Goal: Find specific page/section: Find specific page/section

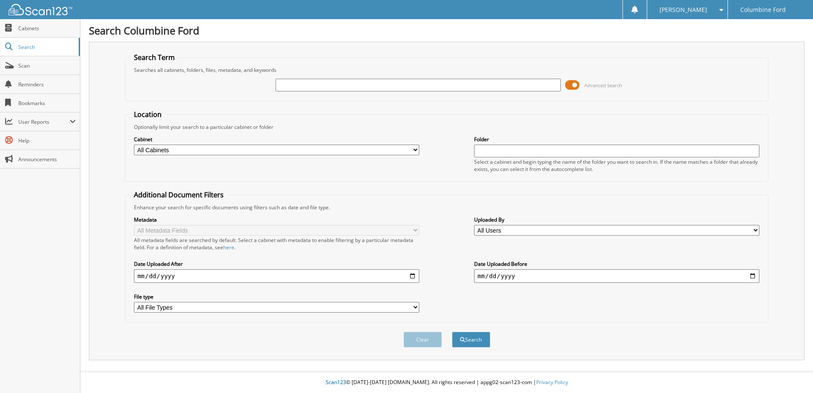
type input "G"
type input "F25645"
click at [452, 332] on button "Search" at bounding box center [471, 340] width 38 height 16
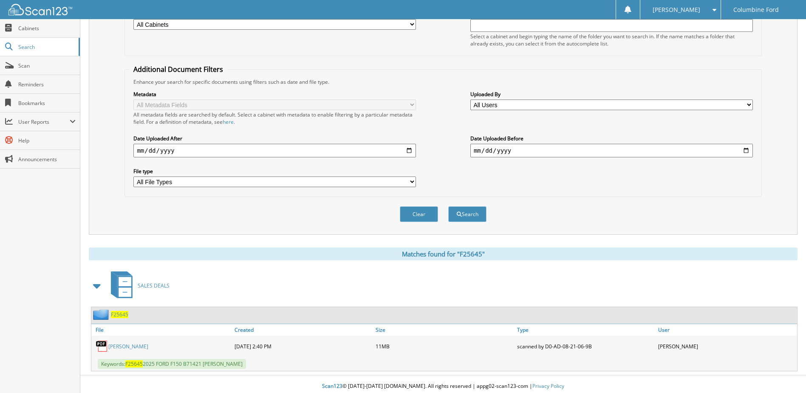
scroll to position [130, 0]
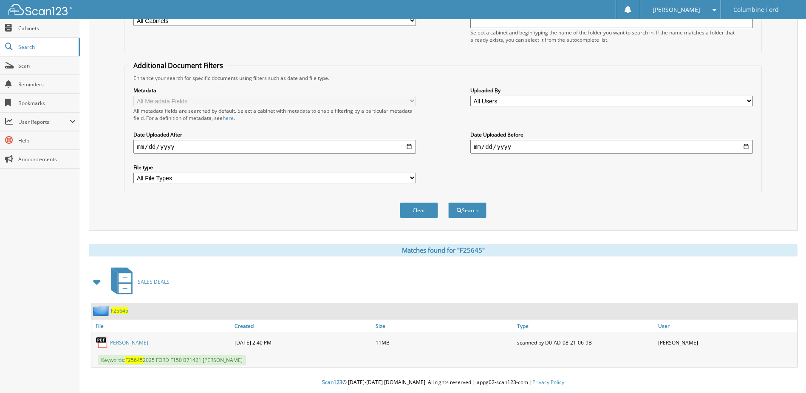
click at [121, 310] on span "F25645" at bounding box center [119, 310] width 17 height 7
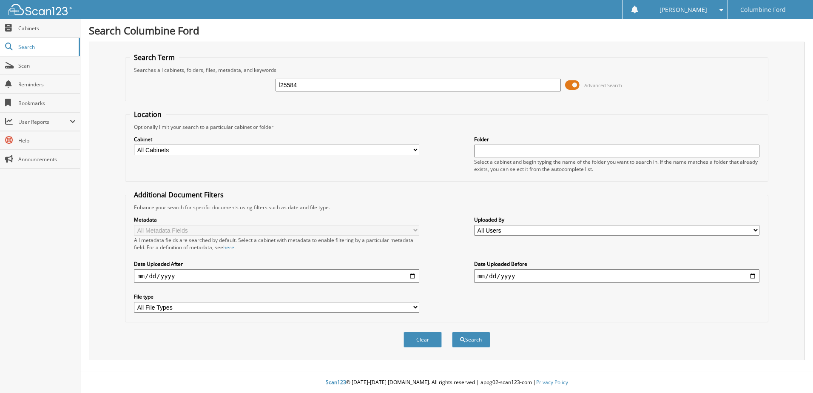
type input "f25584"
click at [452, 332] on button "Search" at bounding box center [471, 340] width 38 height 16
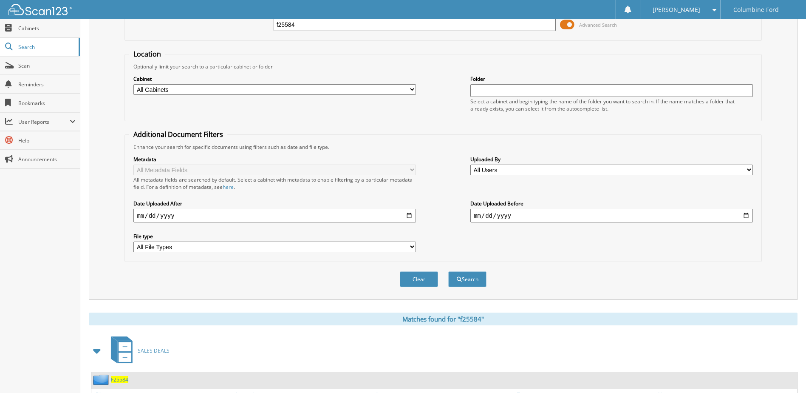
scroll to position [130, 0]
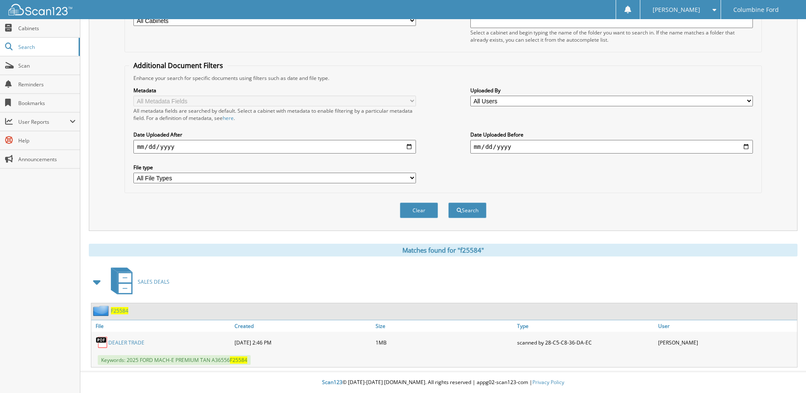
click at [123, 309] on span "F25584" at bounding box center [119, 310] width 17 height 7
